Goal: Find specific page/section: Find specific page/section

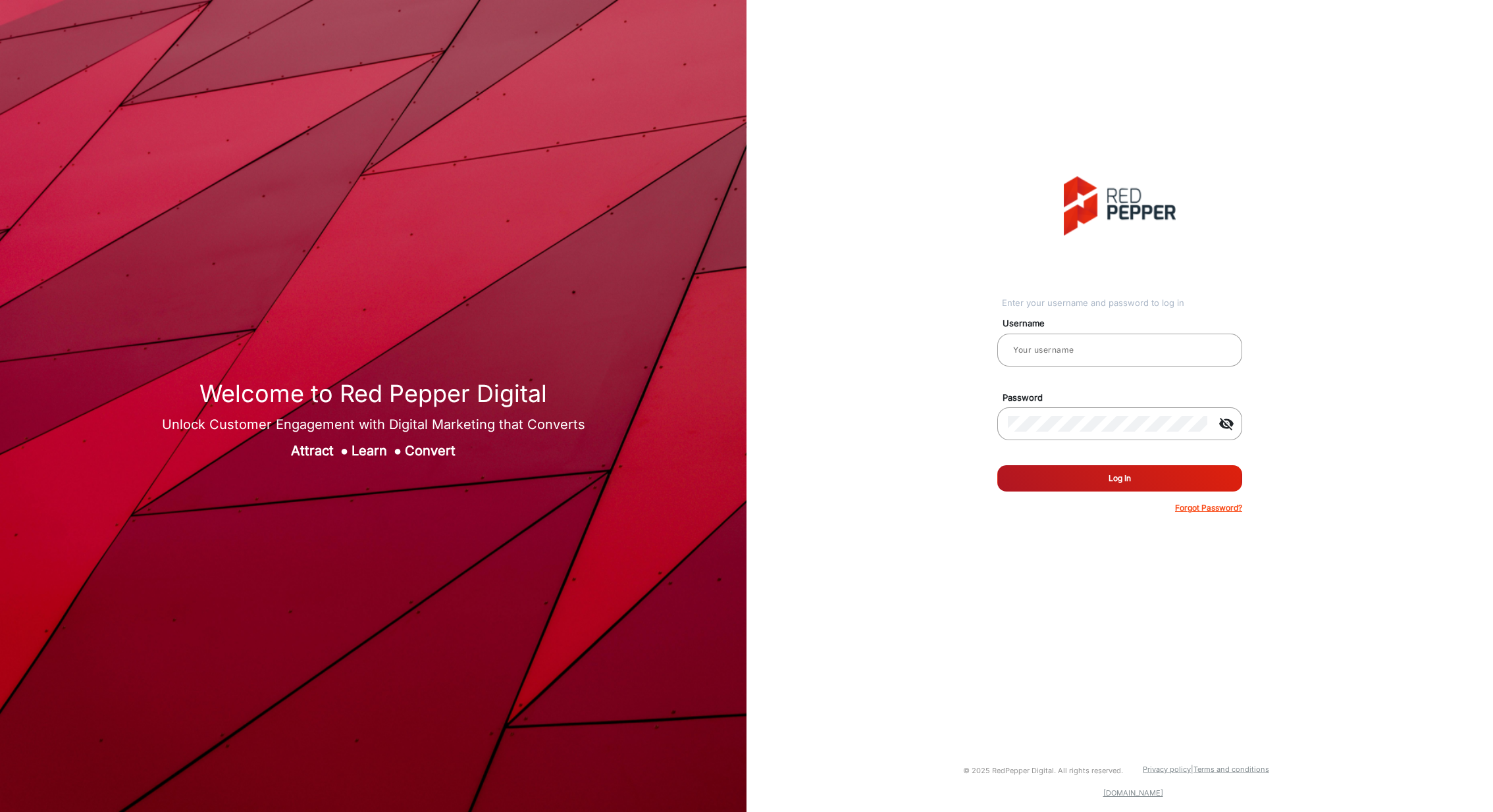
type input "[PERSON_NAME]"
click at [1063, 477] on button "Log In" at bounding box center [1120, 478] width 245 height 26
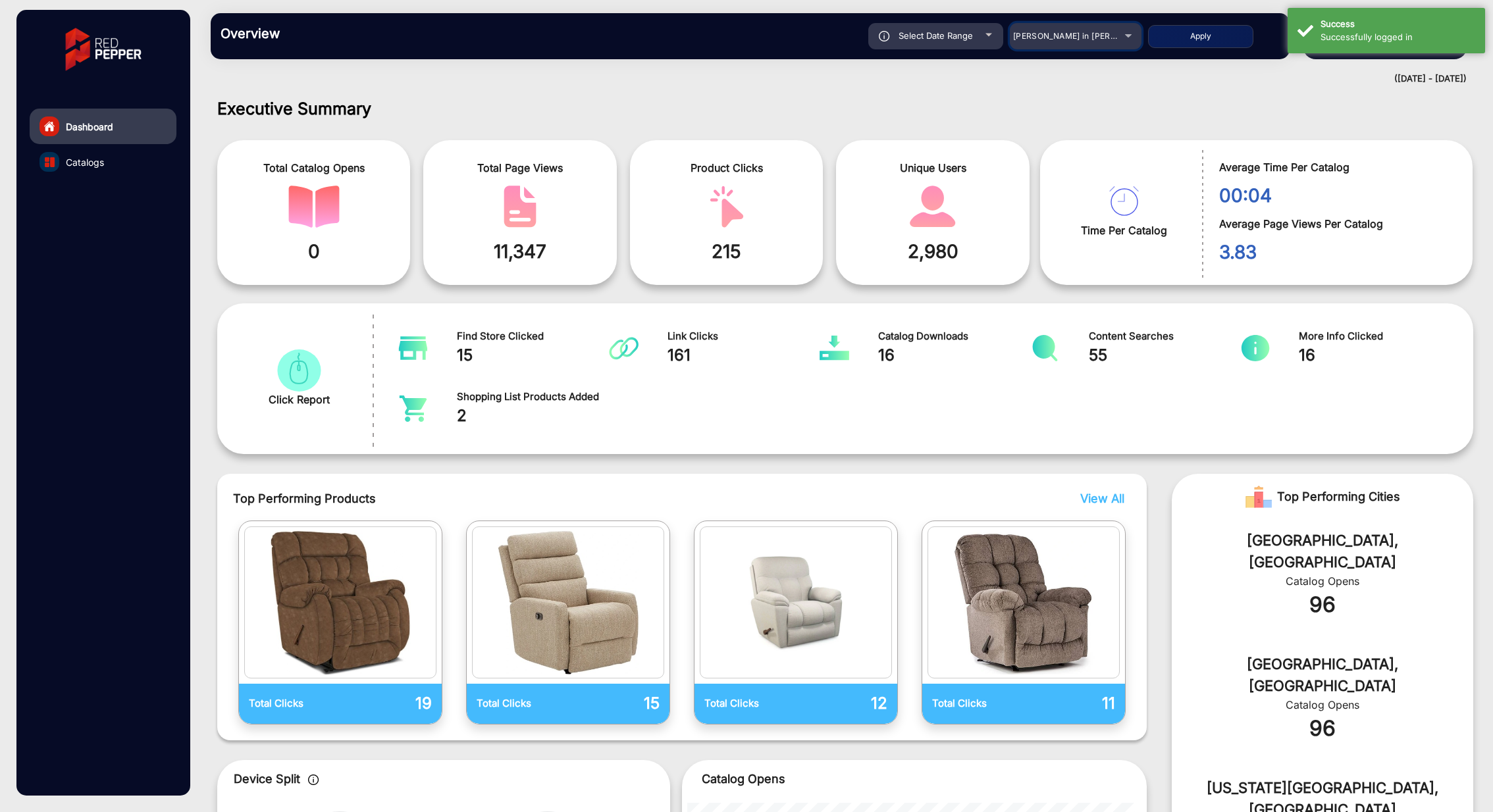
click at [1099, 36] on span "[PERSON_NAME] in [PERSON_NAME]" at bounding box center [1086, 36] width 146 height 10
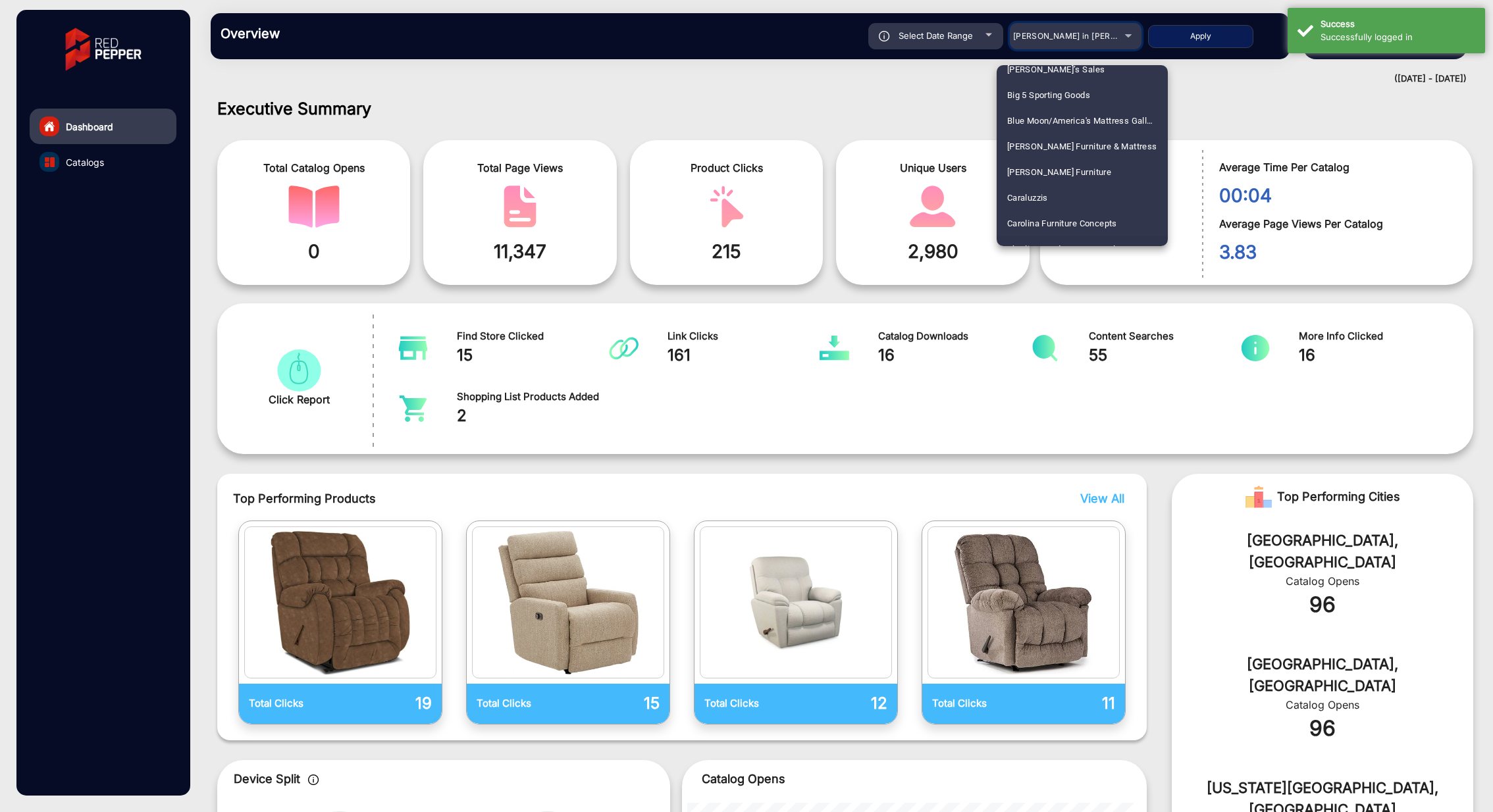
scroll to position [898, 0]
click at [1071, 109] on span "Big 5 Sporting Goods" at bounding box center [1048, 108] width 83 height 25
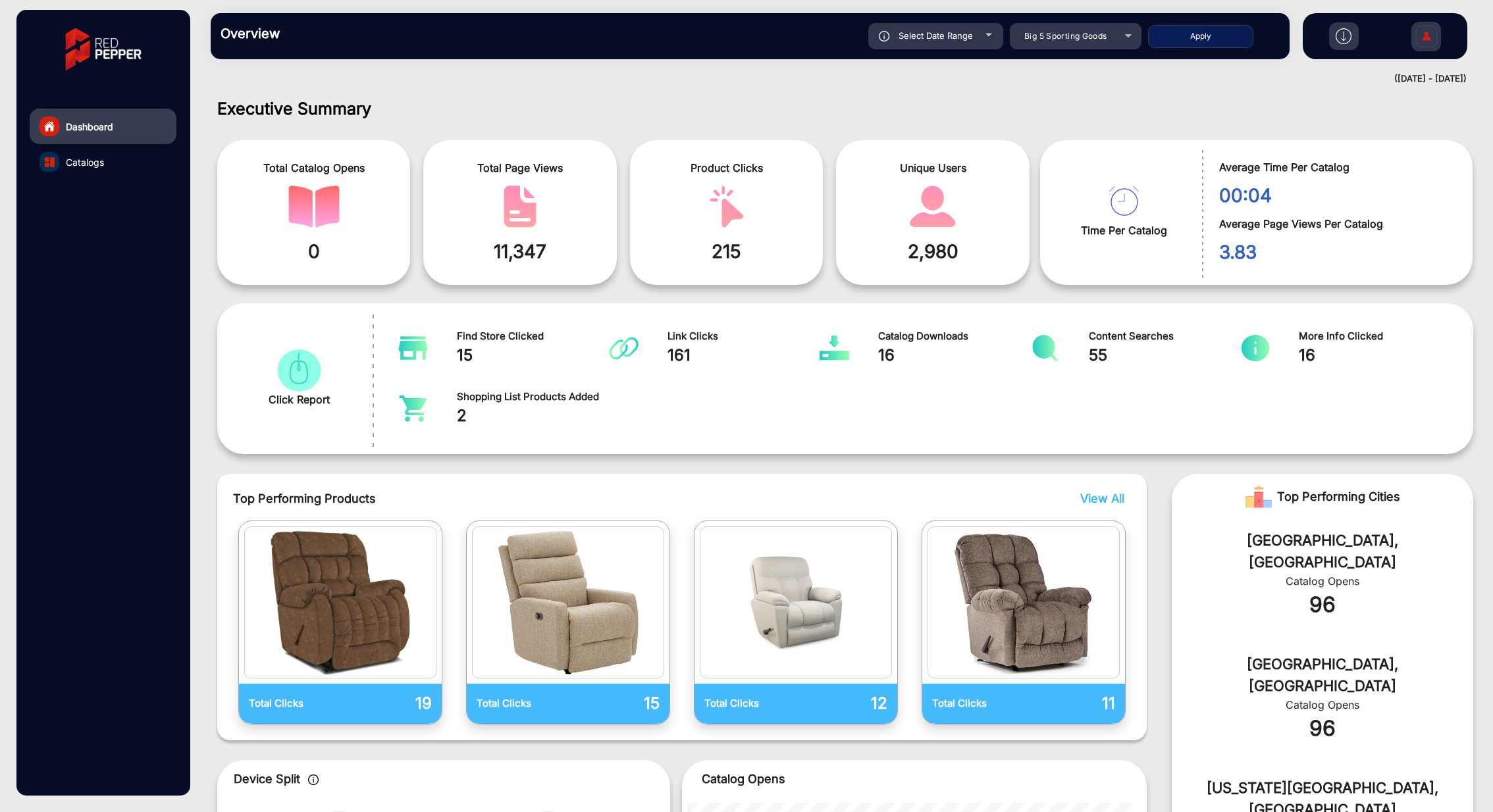
drag, startPoint x: 984, startPoint y: 19, endPoint x: 994, endPoint y: 37, distance: 20.6
click at [992, 22] on div "Overview Reports Understand what makes your customers tick and learn how they a…" at bounding box center [750, 36] width 1079 height 46
click at [958, 38] on span "Select Date Range" at bounding box center [935, 35] width 75 height 11
type input "[DATE]"
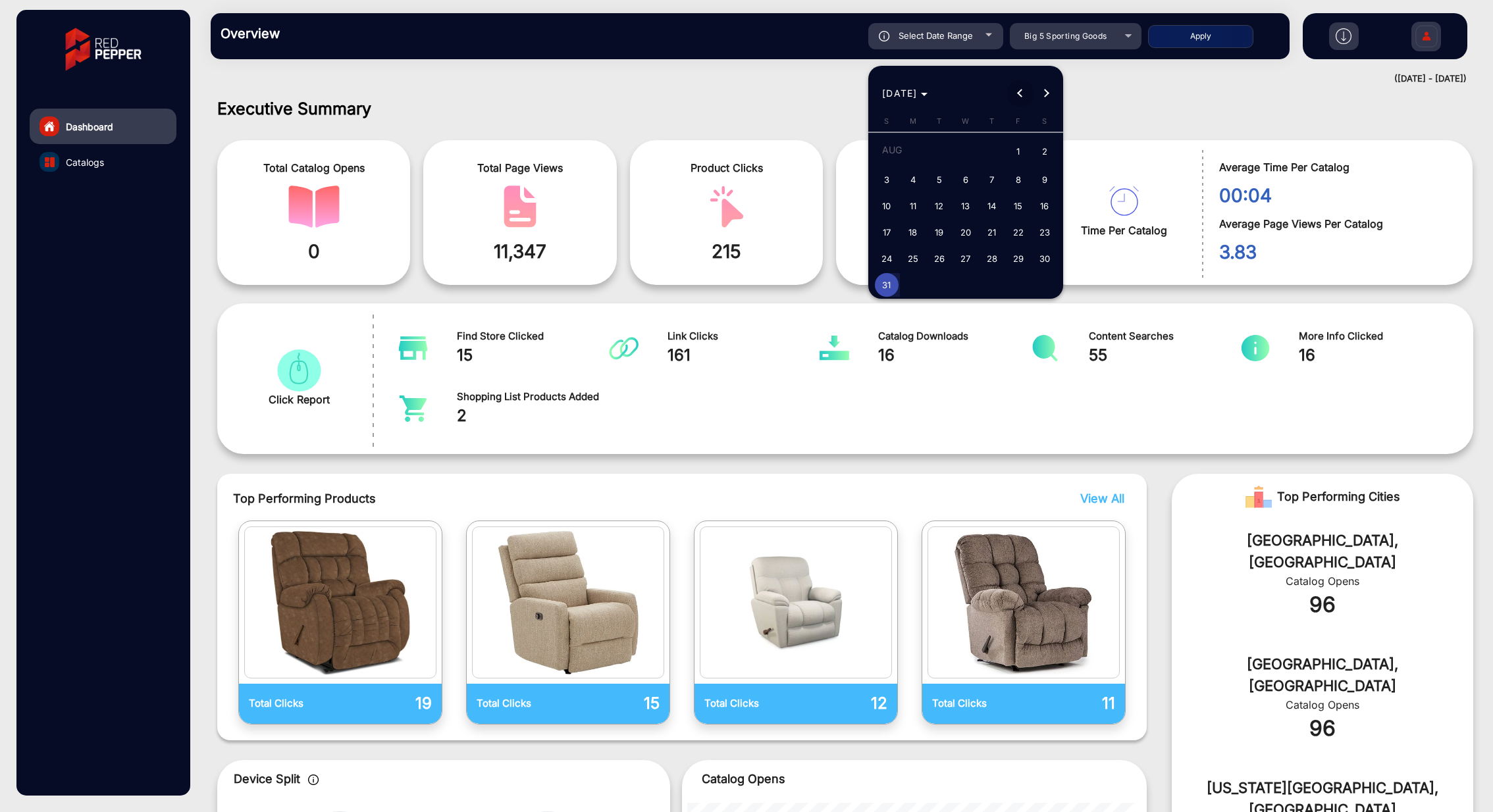
click at [1023, 97] on span "Previous month" at bounding box center [1020, 93] width 26 height 26
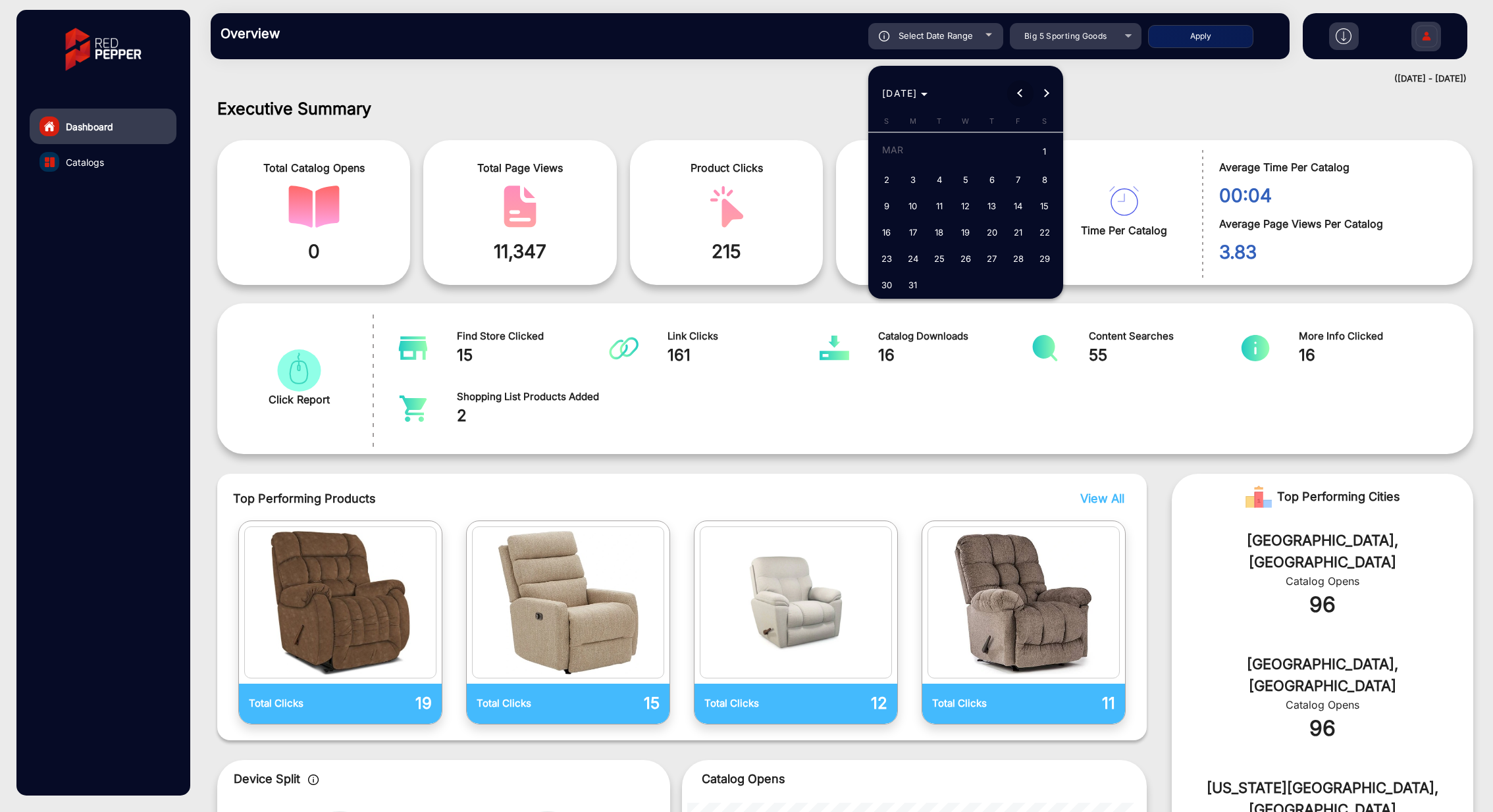
click at [1023, 97] on span "Previous month" at bounding box center [1020, 93] width 26 height 26
click at [1022, 151] on span "1" at bounding box center [1018, 152] width 24 height 27
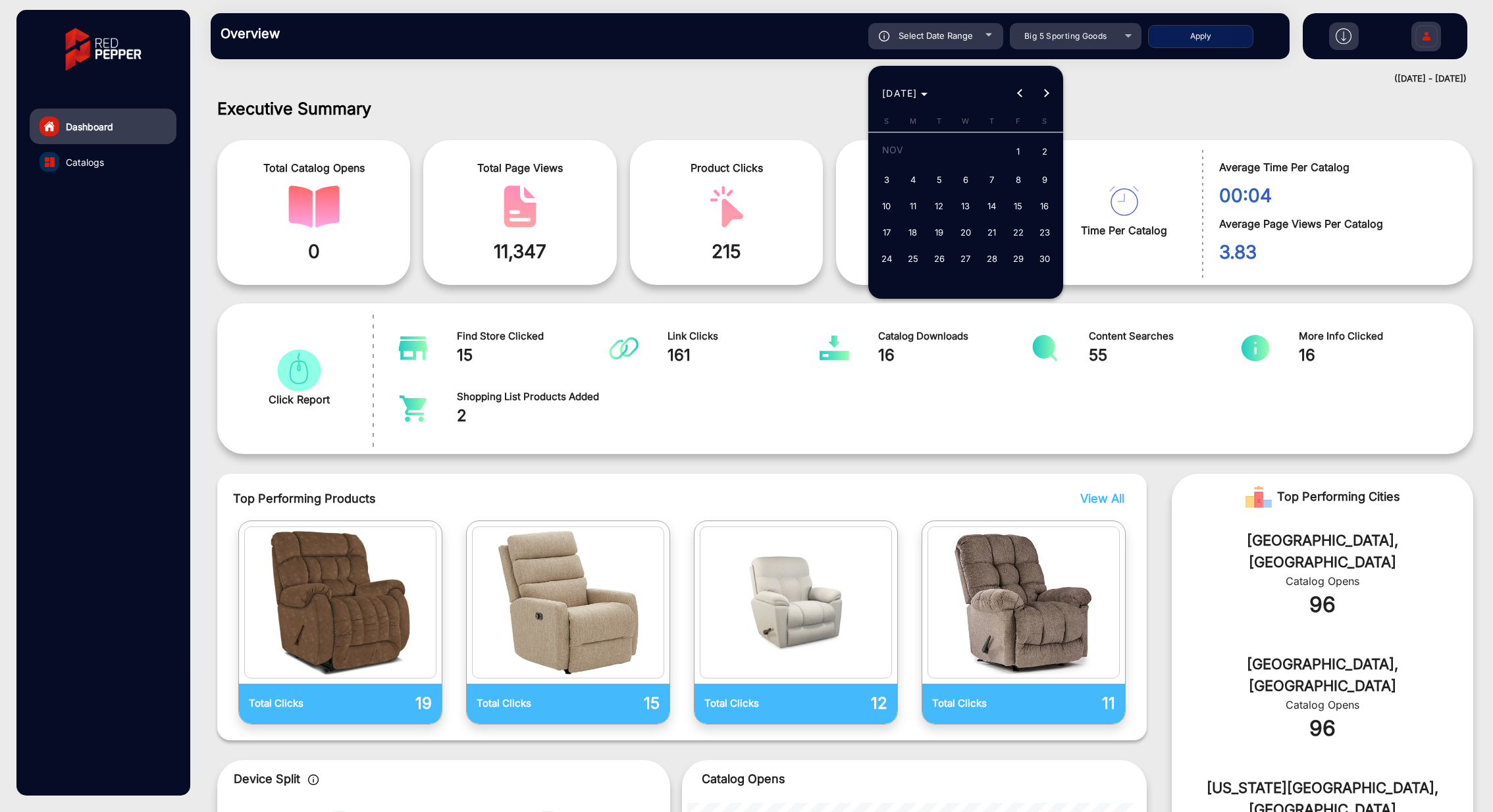
type input "[DATE]"
click at [1056, 98] on span "Next month" at bounding box center [1047, 93] width 26 height 26
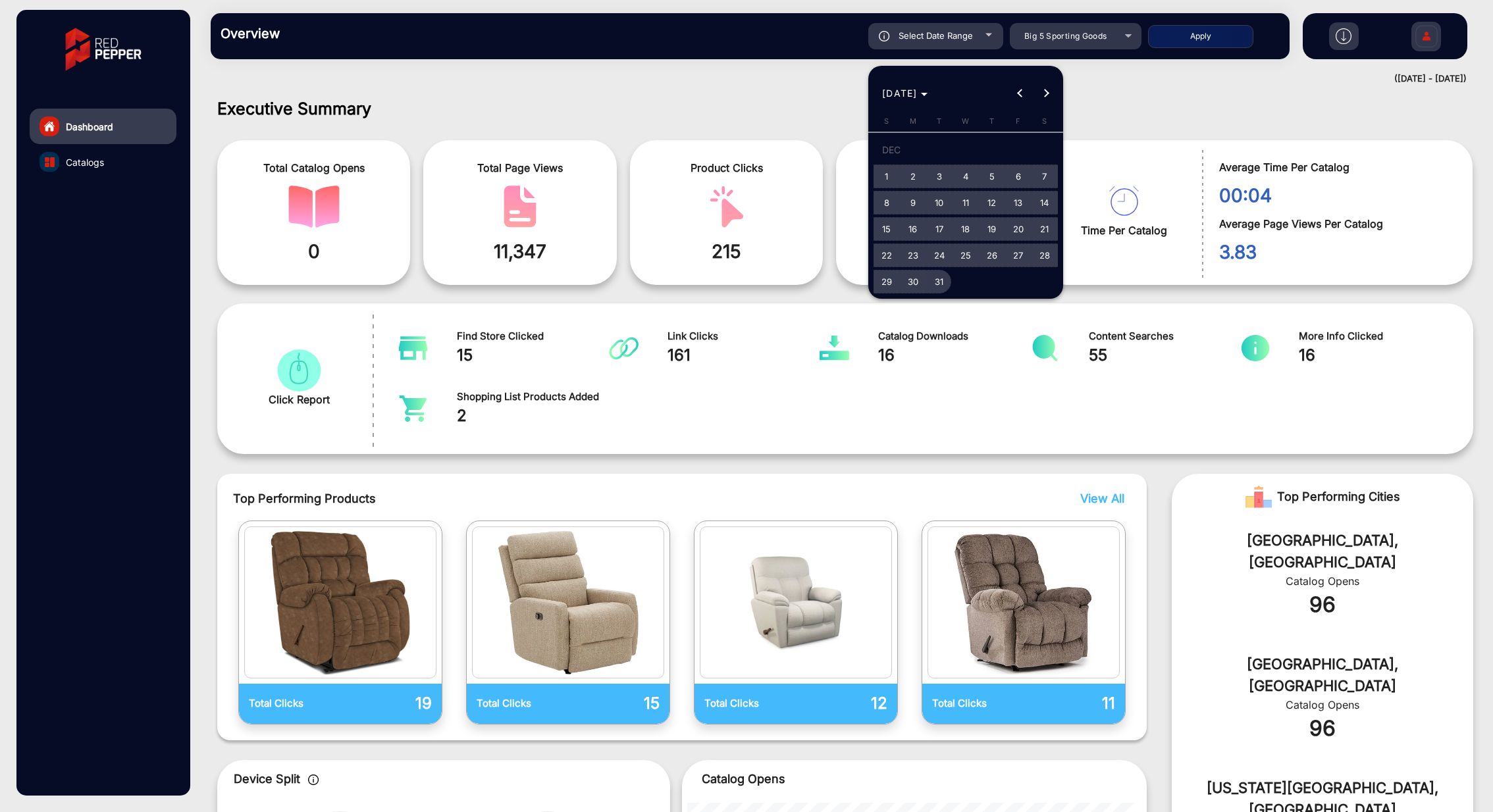
click at [938, 281] on span "31" at bounding box center [939, 282] width 24 height 24
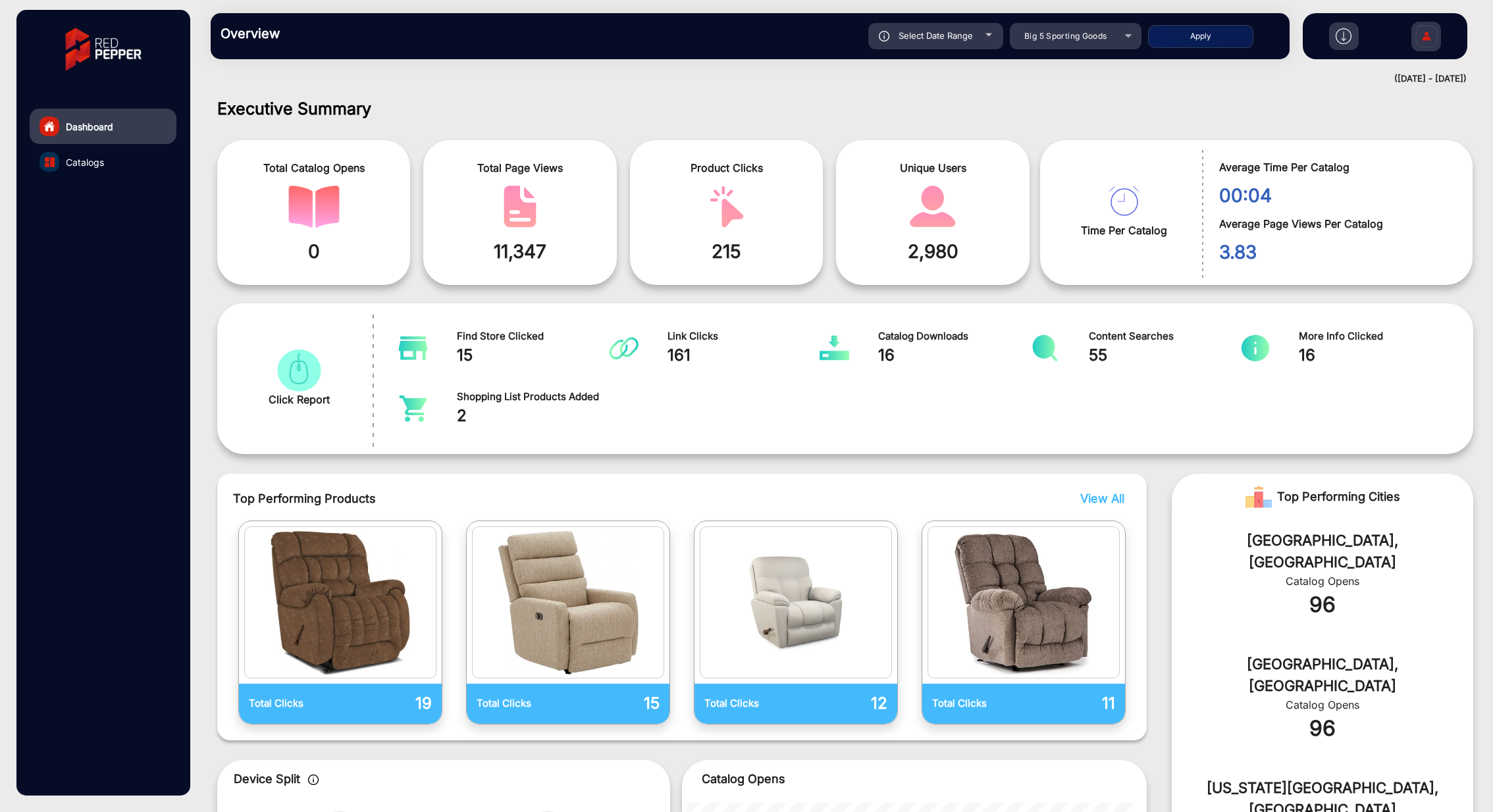
type input "[DATE]"
click at [1178, 38] on button "Apply" at bounding box center [1201, 37] width 106 height 23
type input "[DATE]"
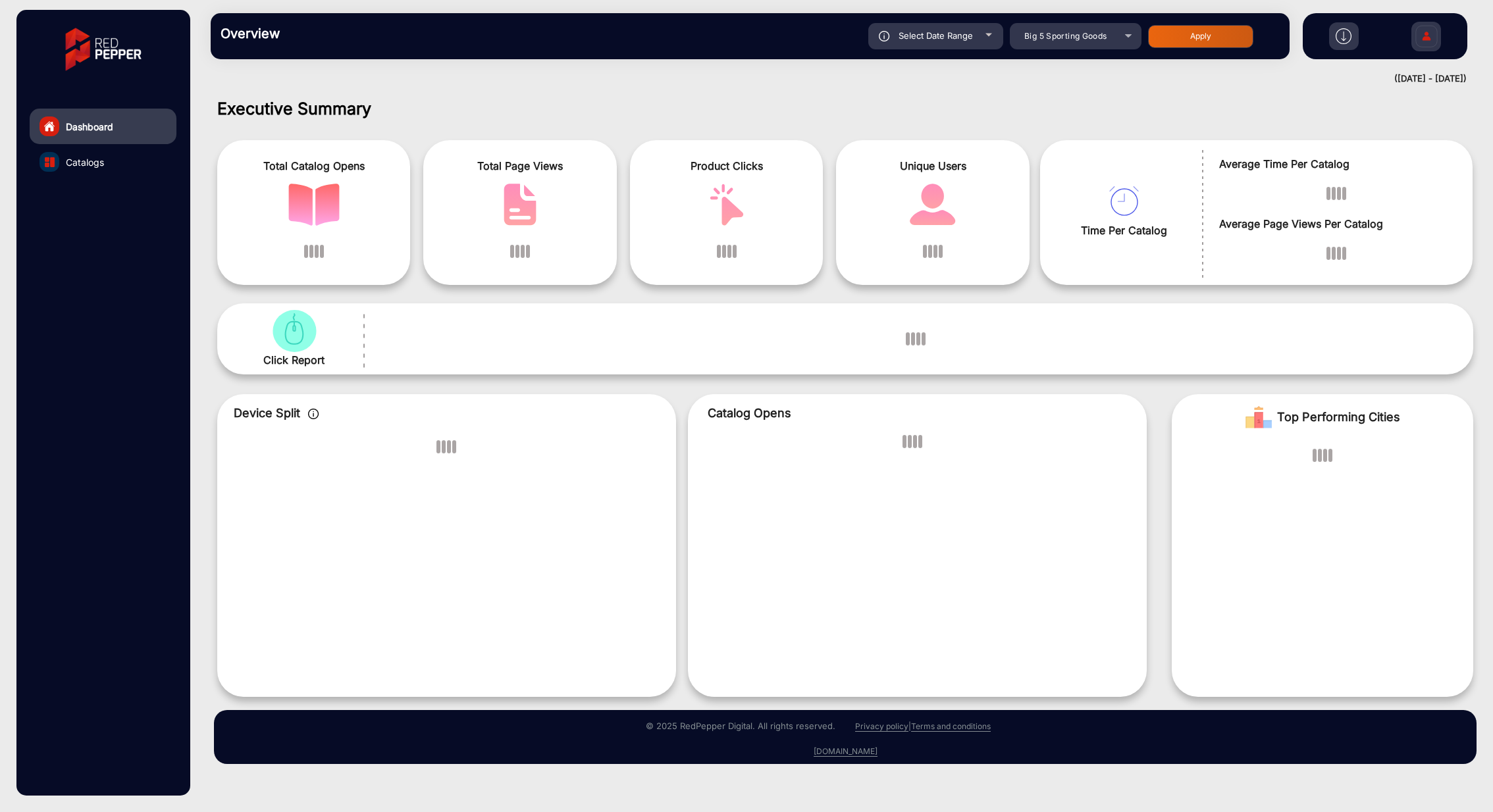
scroll to position [0, 0]
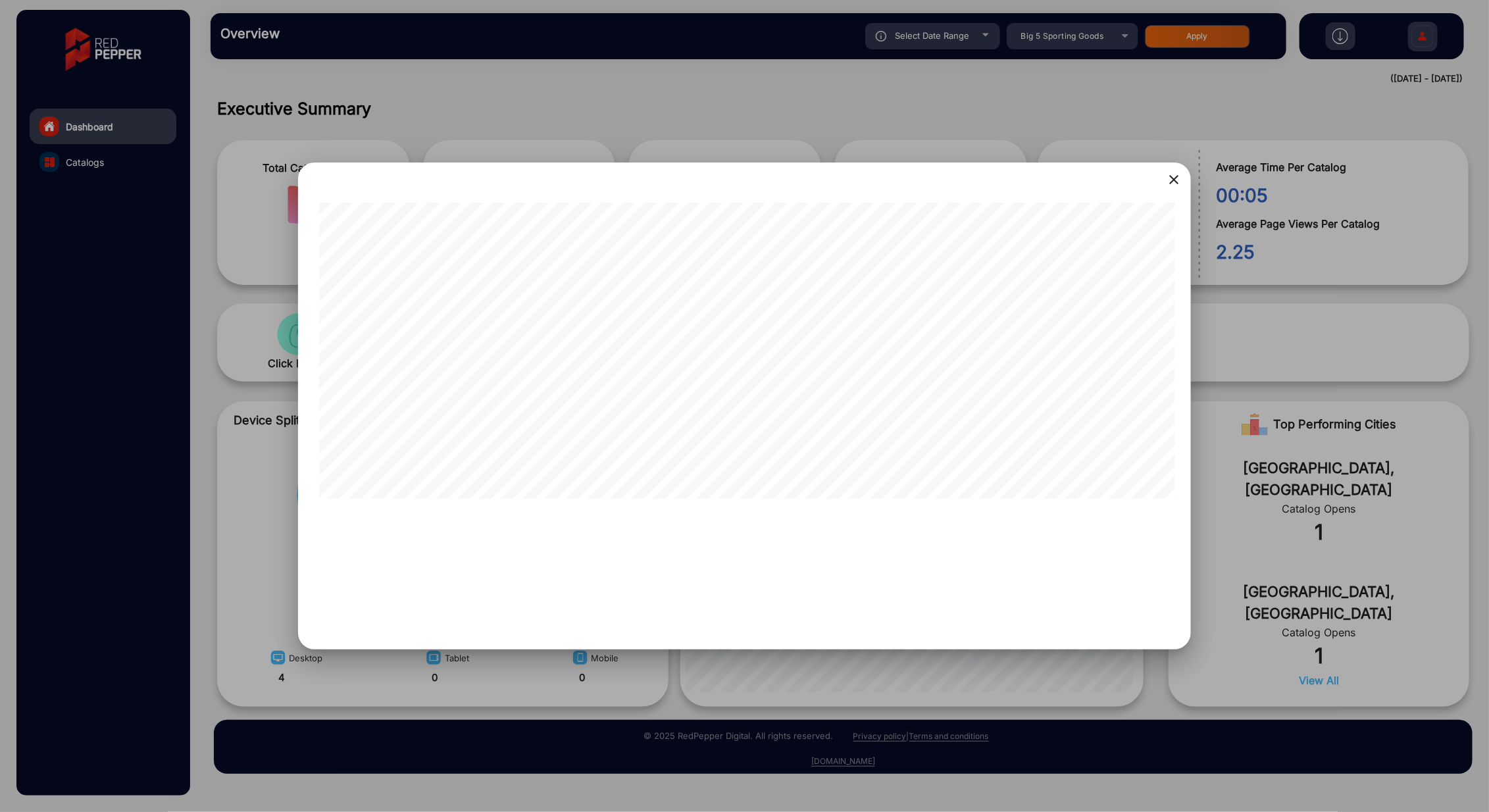
click at [1177, 183] on mat-icon "close" at bounding box center [1174, 179] width 16 height 16
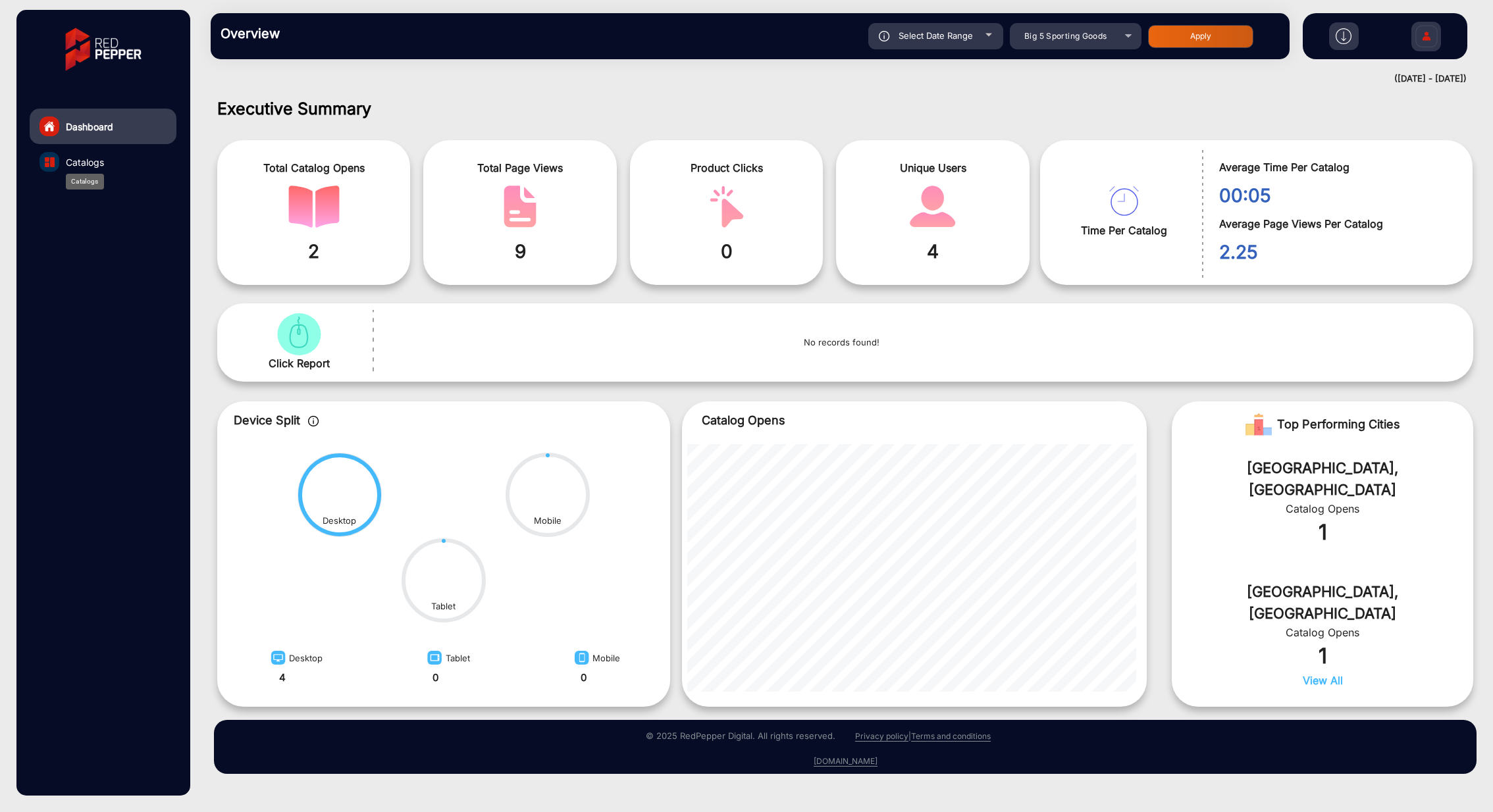
click at [78, 163] on span "Catalogs" at bounding box center [84, 162] width 38 height 14
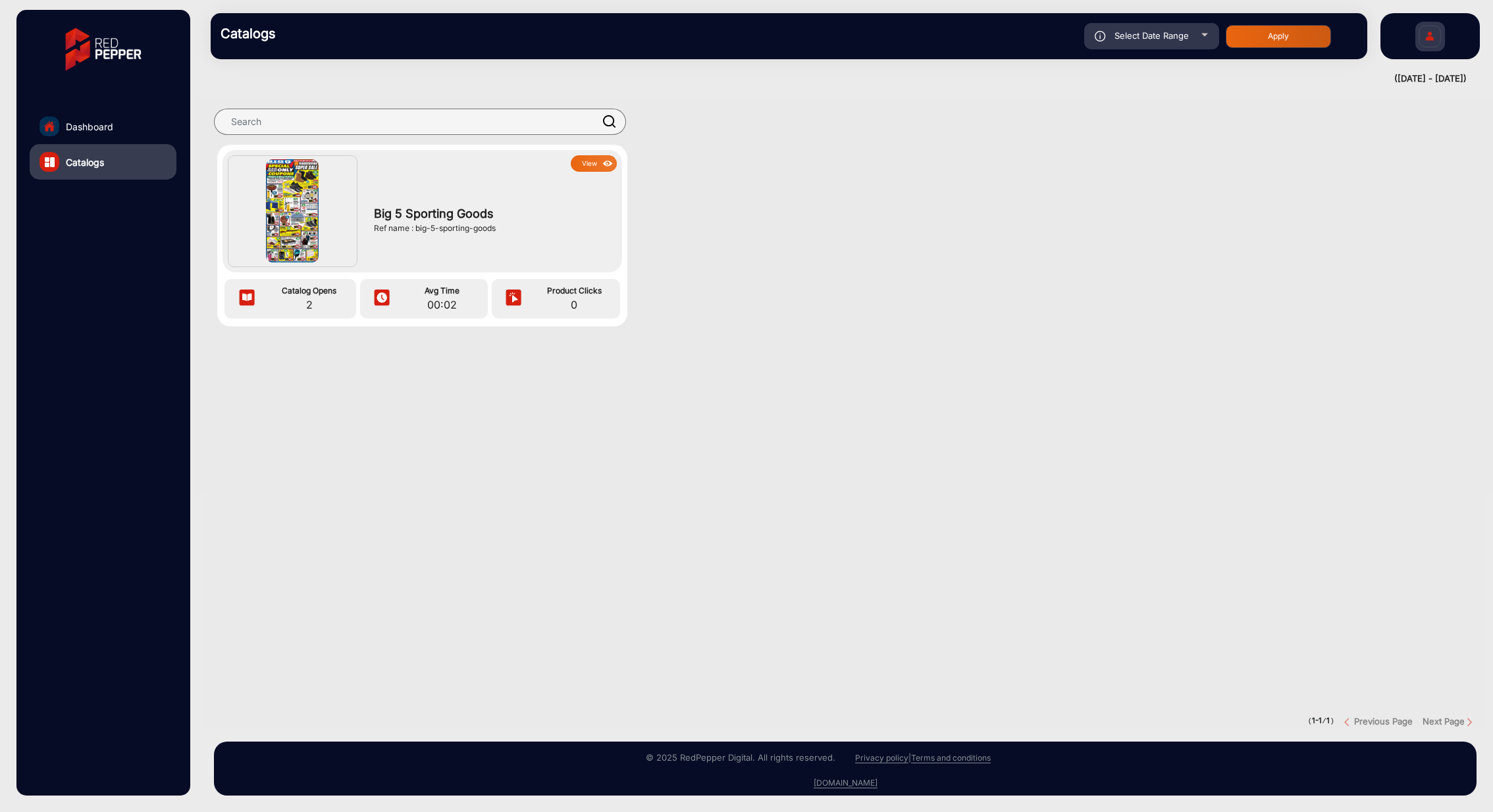
click at [294, 196] on img at bounding box center [292, 210] width 52 height 102
click at [590, 163] on button "View" at bounding box center [594, 164] width 46 height 16
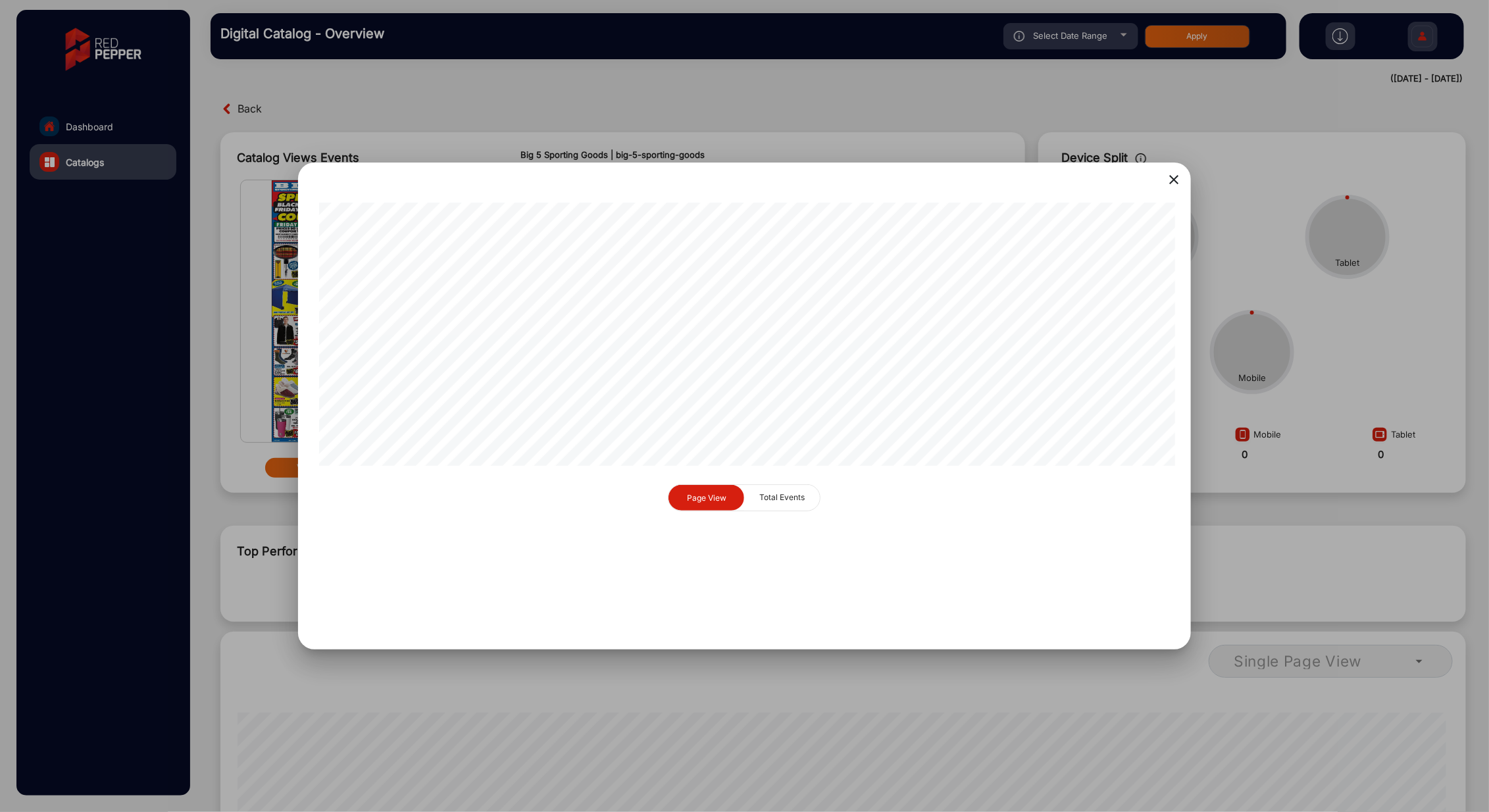
click at [1175, 187] on mat-icon "close" at bounding box center [1174, 179] width 16 height 16
